Goal: Transaction & Acquisition: Purchase product/service

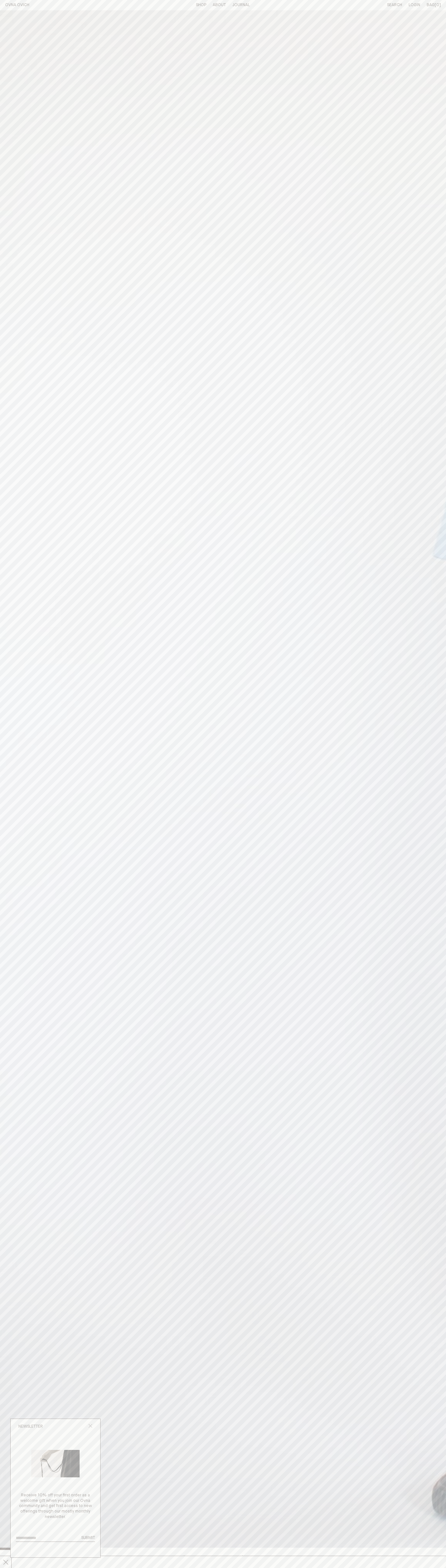
click at [90, 1426] on icon "Close popup" at bounding box center [90, 1426] width 4 height 4
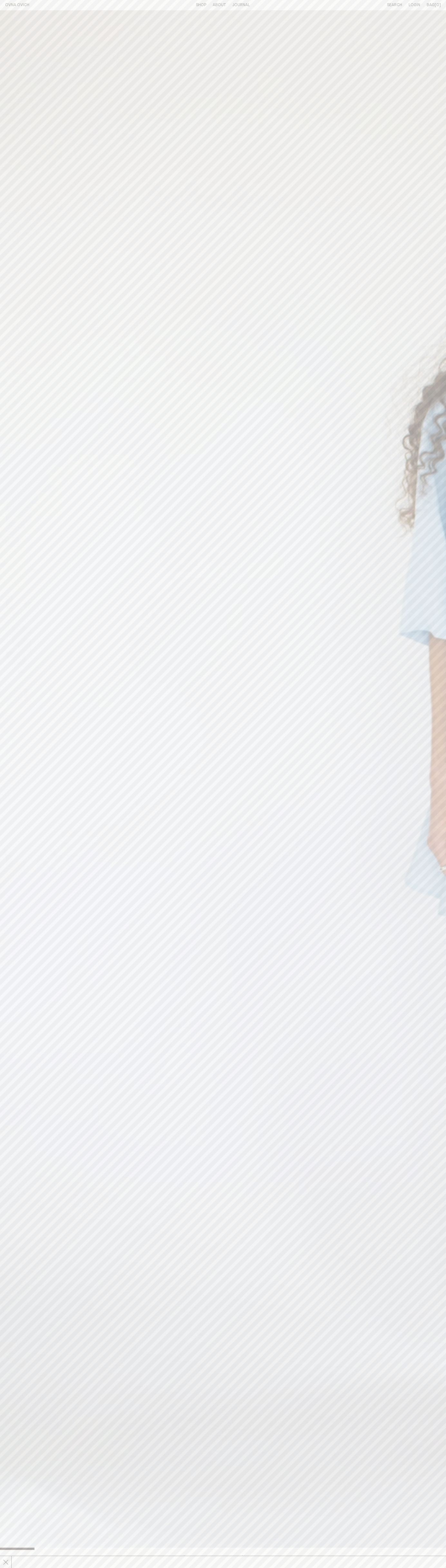
click at [6, 1562] on line at bounding box center [6, 1562] width 5 height 5
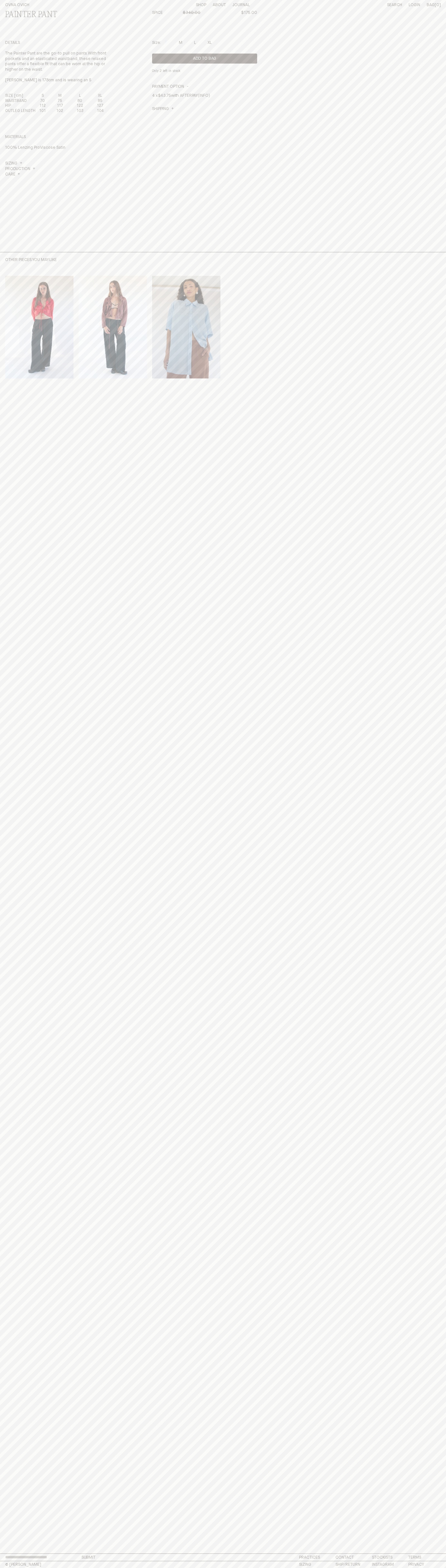
click at [100, 96] on th "XL" at bounding box center [100, 96] width 20 height 5
click at [204, 58] on button "Add to Bag" at bounding box center [204, 58] width 105 height 10
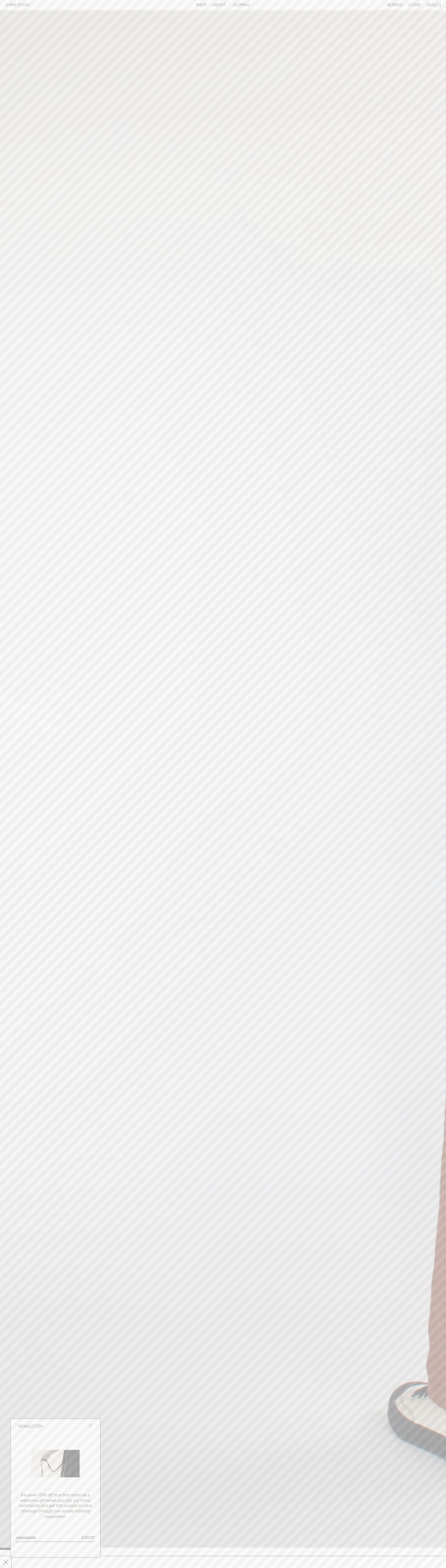
click at [223, 1562] on span "I am taking a little break - all orders will be sent out from [DATE] x" at bounding box center [406, 1562] width 813 height 9
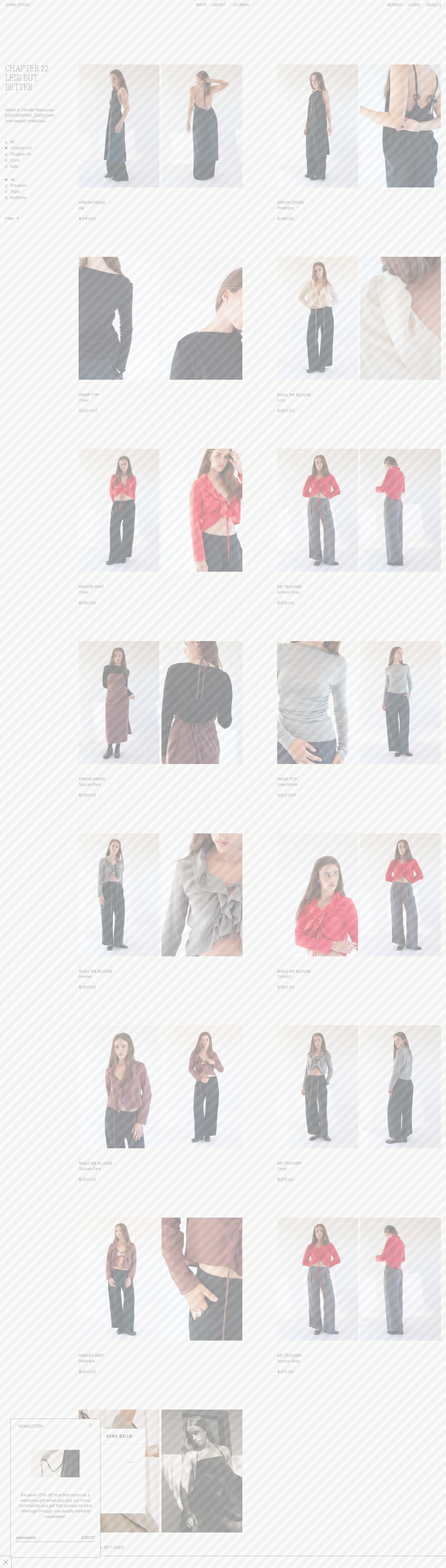
click at [12, 219] on h4 "Filter" at bounding box center [12, 219] width 14 height 6
click at [15, 248] on button "X-Large" at bounding box center [15, 248] width 20 height 6
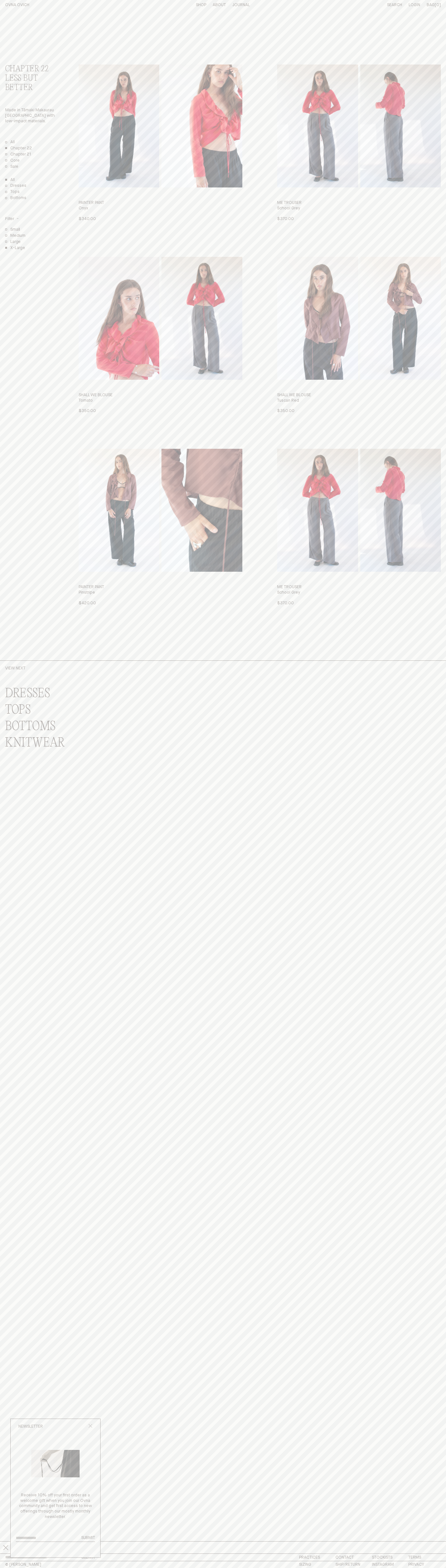
click at [119, 126] on img "Painter Pant" at bounding box center [119, 126] width 81 height 123
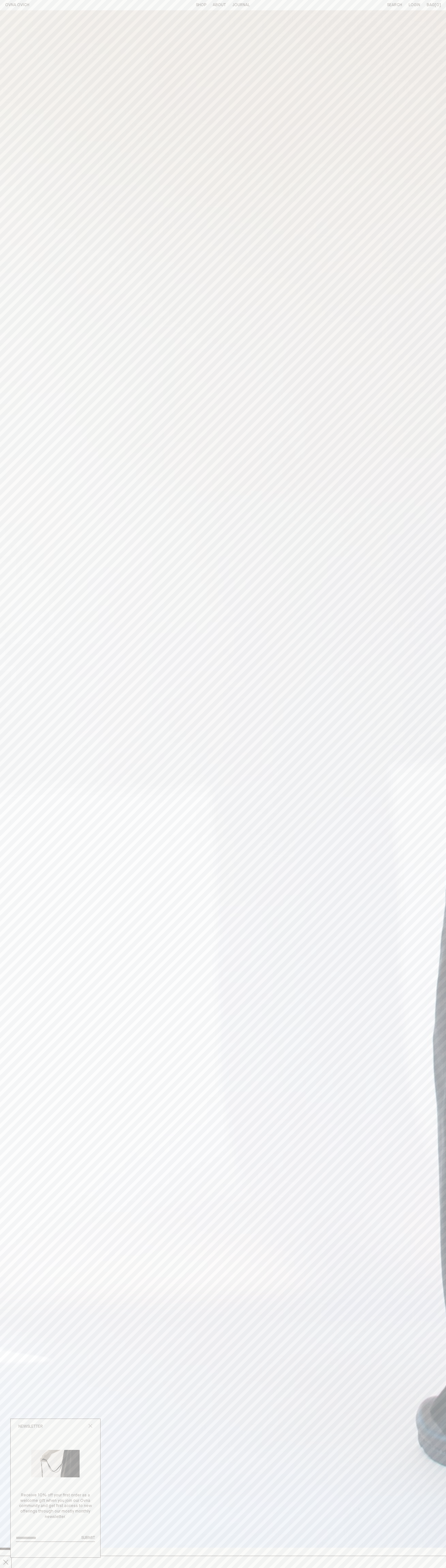
click at [90, 1426] on icon "Close popup" at bounding box center [90, 1426] width 4 height 4
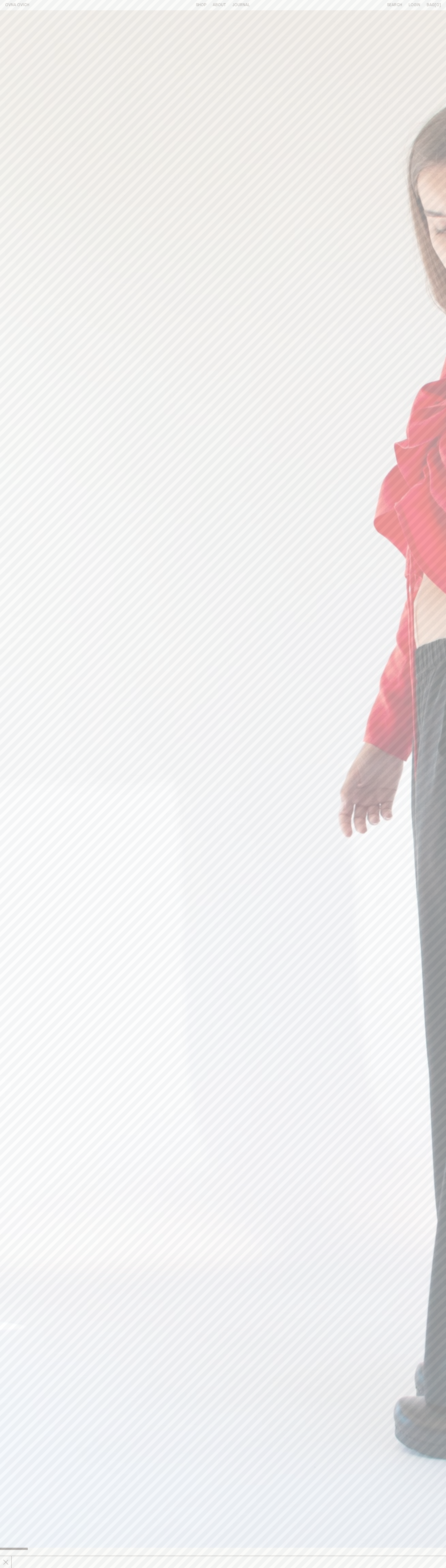
click at [6, 1562] on line at bounding box center [6, 1562] width 5 height 5
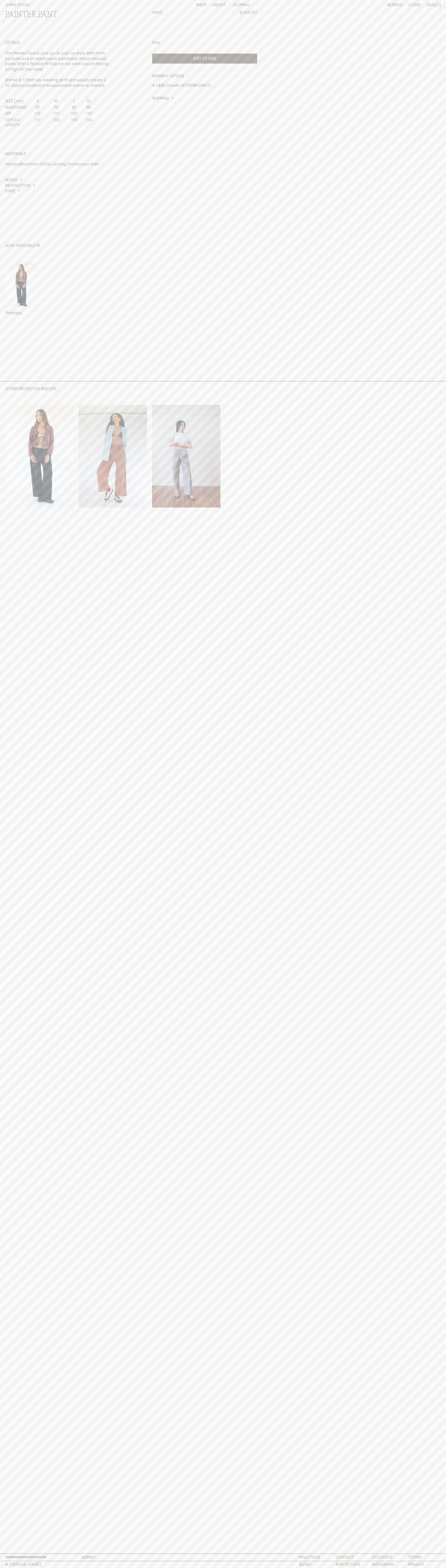
click at [58, 159] on div "Materials Handcrafted from 100% Lenzing ProViscose Satin" at bounding box center [57, 160] width 105 height 16
click at [204, 58] on button "Add to Bag" at bounding box center [204, 58] width 105 height 10
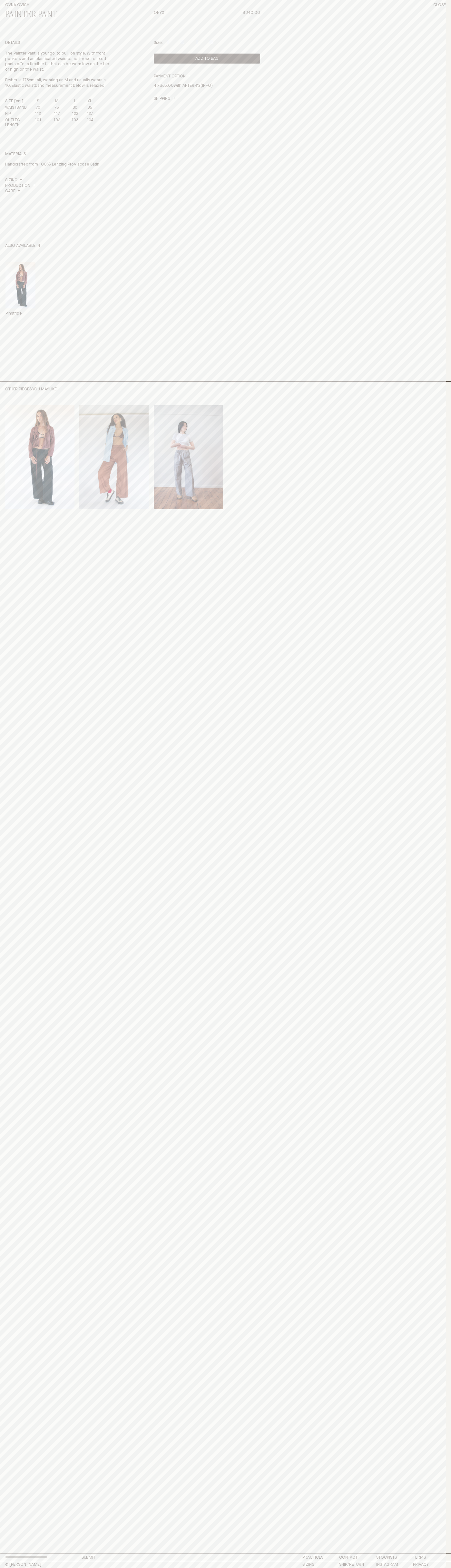
click at [207, 85] on link "(INFO)" at bounding box center [206, 85] width 12 height 4
click at [57, 108] on td "75" at bounding box center [57, 109] width 23 height 6
click at [52, 108] on td "75" at bounding box center [57, 109] width 23 height 6
click at [18, 115] on th "HIP" at bounding box center [17, 115] width 25 height 6
click at [38, 124] on td "101" at bounding box center [38, 124] width 15 height 12
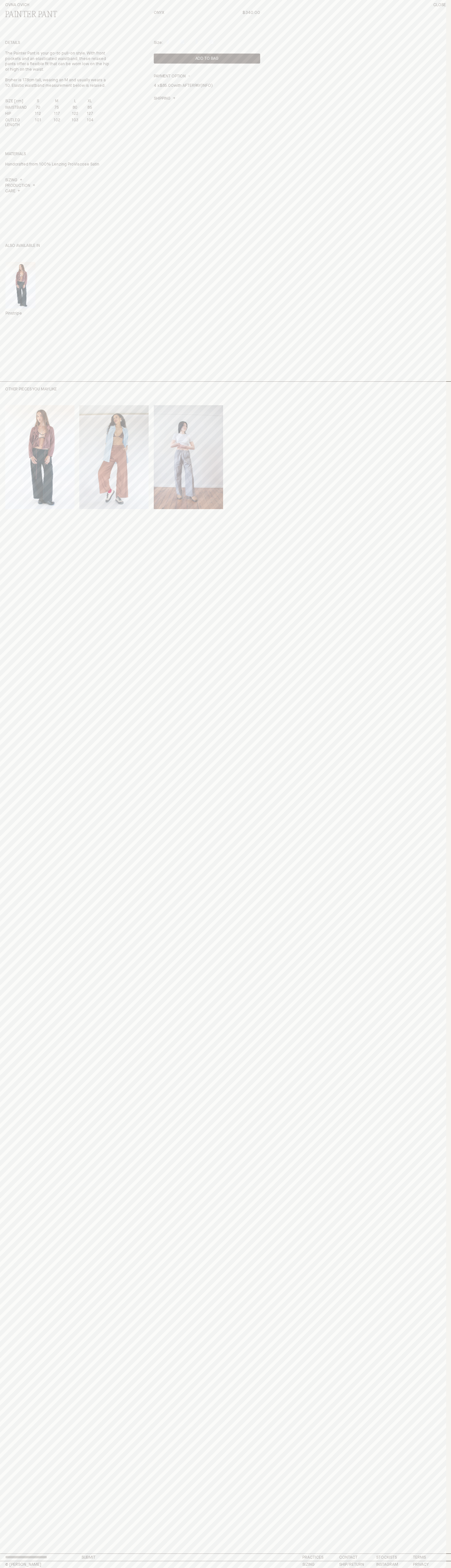
click at [207, 58] on button "Add to Bag" at bounding box center [206, 58] width 106 height 10
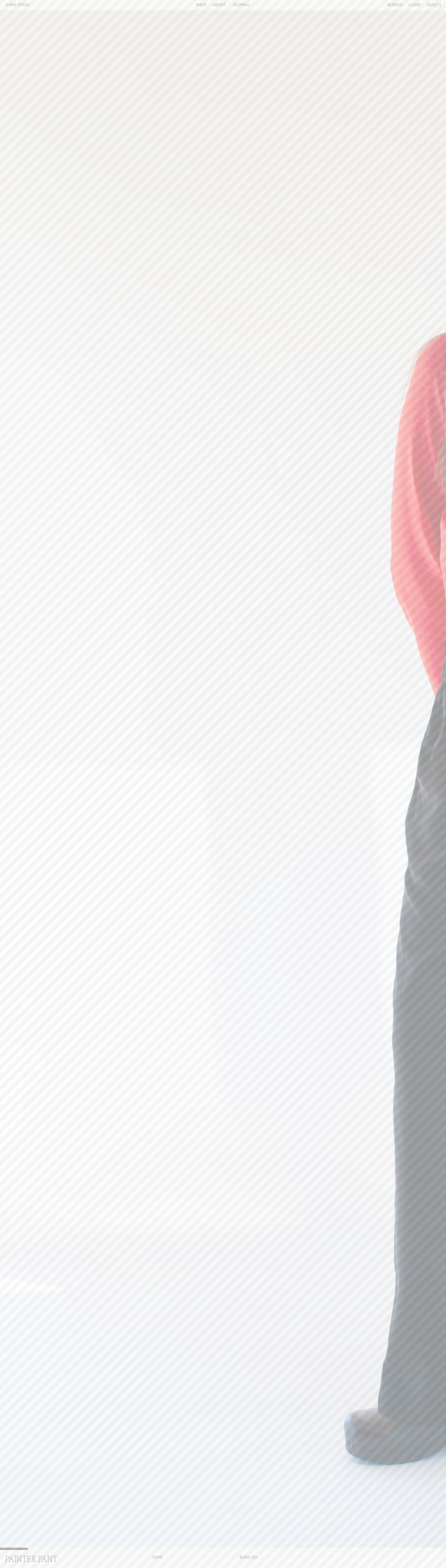
click at [434, 5] on span "Bag" at bounding box center [430, 5] width 8 height 4
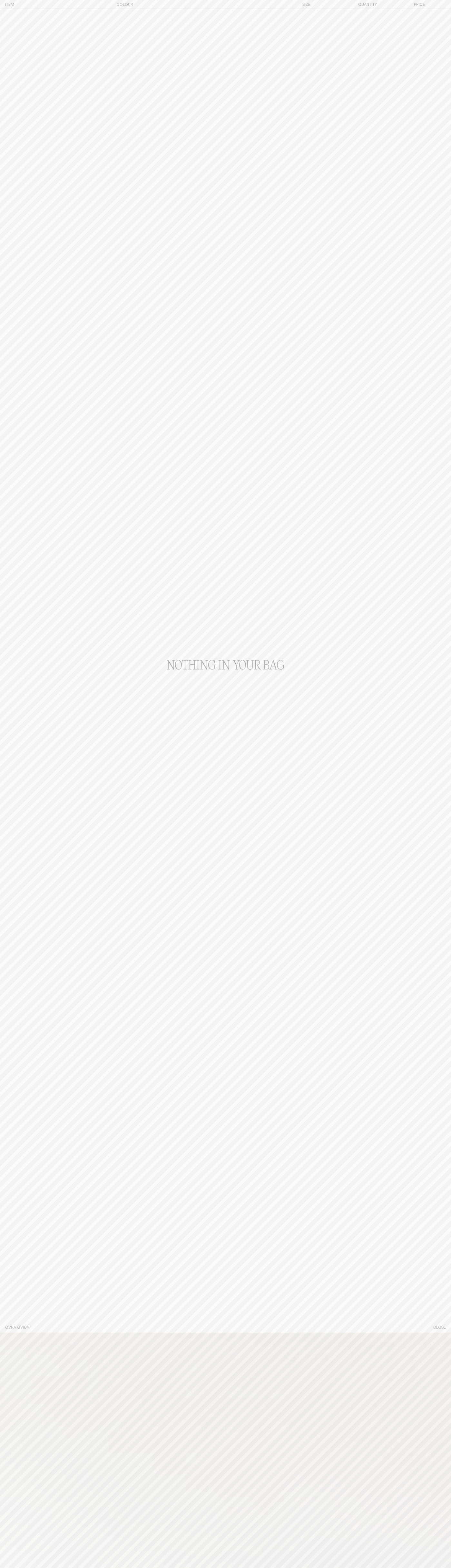
click at [440, 1327] on button "Close" at bounding box center [439, 1327] width 12 height 6
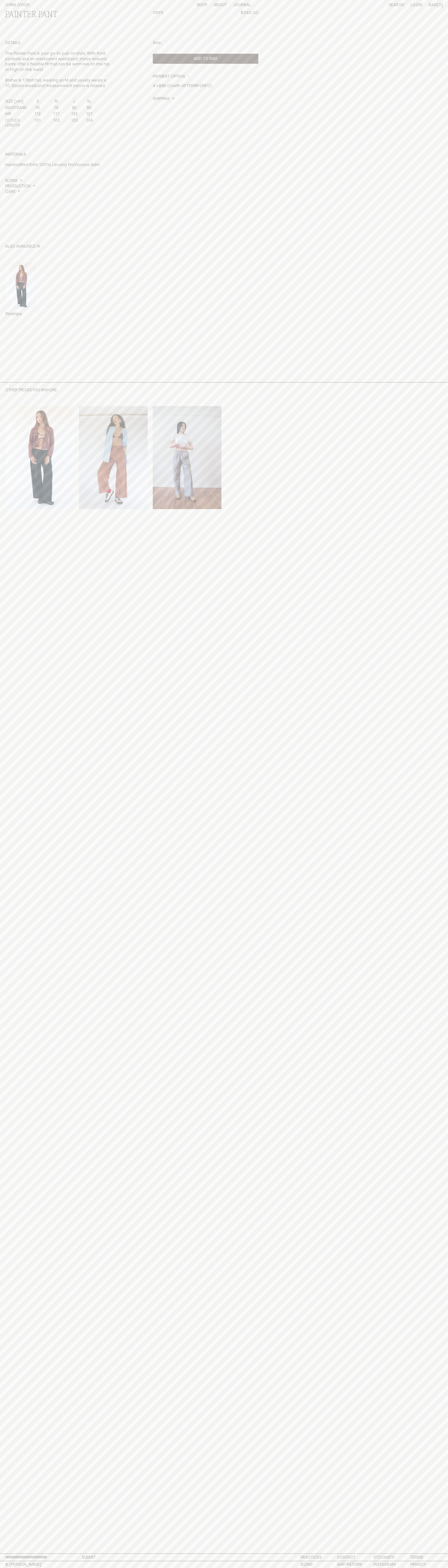
click at [144, 25] on div "Painter Pant Onyx $340.00 Details The Painter Pant is your go-to pull-on style.…" at bounding box center [223, 196] width 437 height 372
click at [237, 1568] on html "Close Something went wrong. Please email us at hello@ovnaovich.com Cart Close C…" at bounding box center [224, 784] width 448 height 1568
click at [24, 1467] on html "Close Something went wrong. Please email us at hello@ovnaovich.com Cart Close C…" at bounding box center [224, 784] width 448 height 1568
